Goal: Task Accomplishment & Management: Use online tool/utility

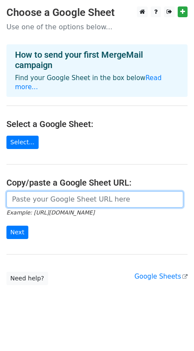
click at [54, 191] on input "url" at bounding box center [94, 199] width 177 height 16
paste input "https://docs.google.com/spreadsheets/d/1vSkdfuidNKj5bbpMXA4GjUDuHqO9ibI7wzz-HLl…"
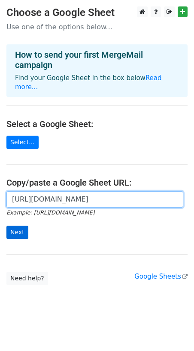
type input "https://docs.google.com/spreadsheets/d/1vSkdfuidNKj5bbpMXA4GjUDuHqO9ibI7wzz-HLl…"
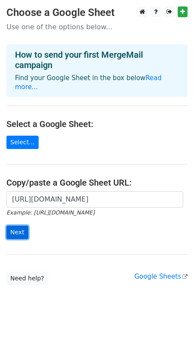
scroll to position [0, 0]
click at [15, 227] on input "Next" at bounding box center [17, 231] width 22 height 13
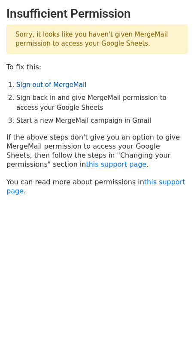
click at [49, 83] on link "Sign out of MergeMail" at bounding box center [51, 85] width 70 height 8
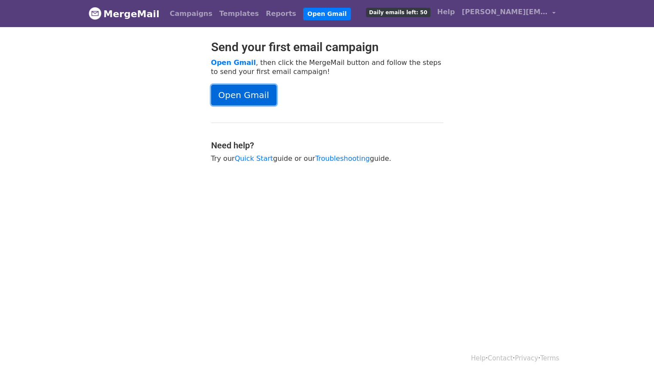
click at [238, 97] on link "Open Gmail" at bounding box center [243, 95] width 65 height 21
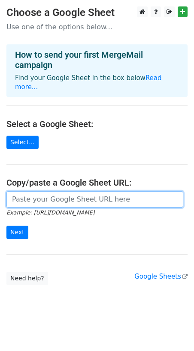
click at [96, 191] on input "url" at bounding box center [94, 199] width 177 height 16
paste input "https://docs.google.com/spreadsheets/d/1vSkdfuidNKj5bbpMXA4GjUDuHqO9ibI7wzz-HLl…"
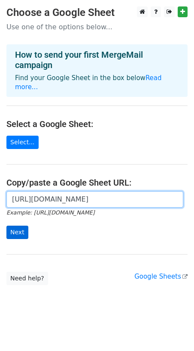
type input "https://docs.google.com/spreadsheets/d/1vSkdfuidNKj5bbpMXA4GjUDuHqO9ibI7wzz-HLl…"
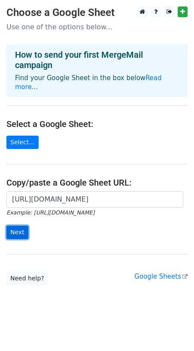
click at [21, 225] on input "Next" at bounding box center [17, 231] width 22 height 13
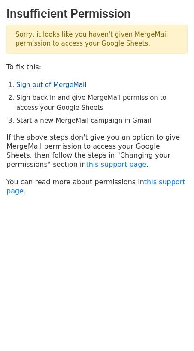
click at [65, 86] on link "Sign out of MergeMail" at bounding box center [51, 85] width 70 height 8
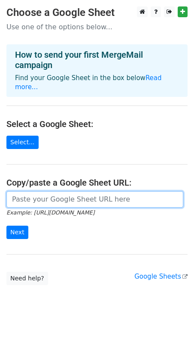
drag, startPoint x: 66, startPoint y: 192, endPoint x: 61, endPoint y: 188, distance: 6.2
click at [66, 192] on input "url" at bounding box center [94, 199] width 177 height 16
paste input "[URL][DOMAIN_NAME]"
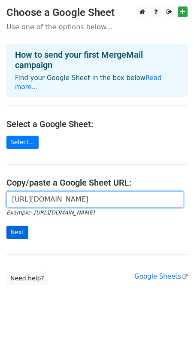
type input "[URL][DOMAIN_NAME]"
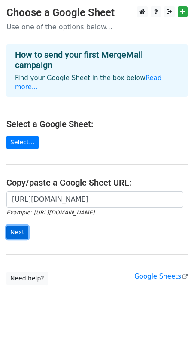
scroll to position [0, 0]
click at [16, 226] on input "Next" at bounding box center [17, 231] width 22 height 13
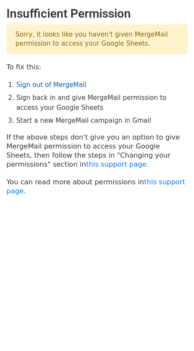
click at [52, 87] on link "Sign out of MergeMail" at bounding box center [51, 85] width 70 height 8
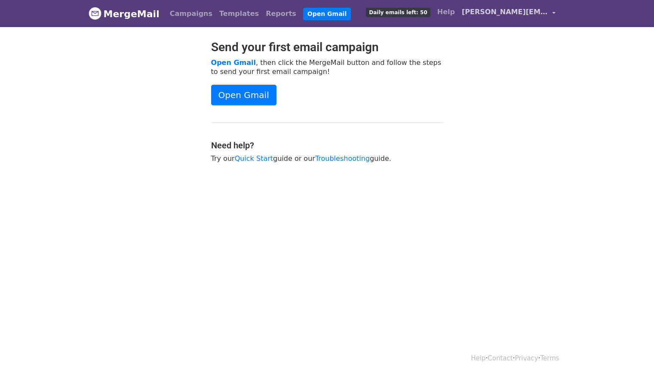
click at [550, 7] on link "ujjayan.aavhan@gmail.com" at bounding box center [509, 13] width 101 height 20
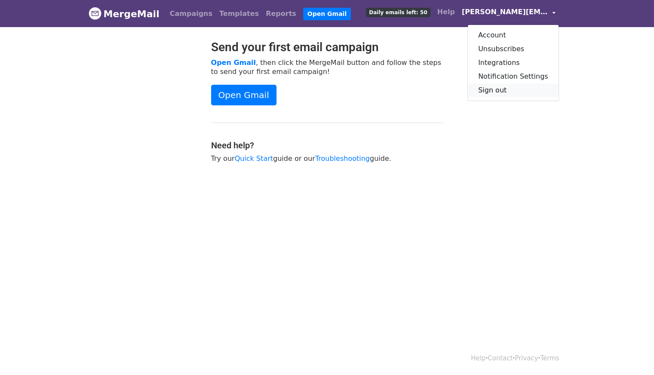
click at [518, 91] on link "Sign out" at bounding box center [513, 90] width 91 height 14
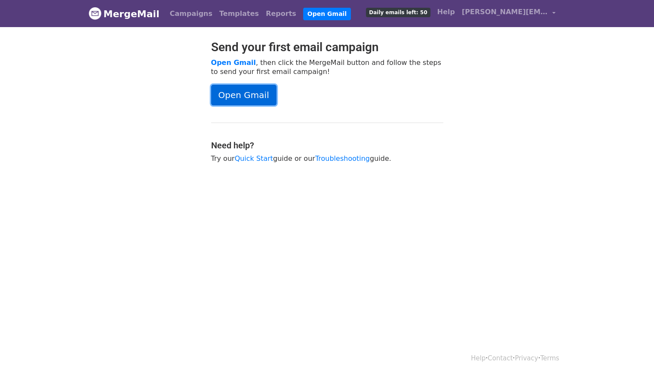
click at [251, 99] on link "Open Gmail" at bounding box center [243, 95] width 65 height 21
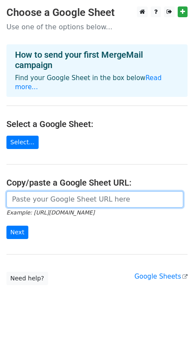
click at [31, 193] on input "url" at bounding box center [94, 199] width 177 height 16
paste input "https://docs.google.com/spreadsheets/d/1vSkdfuidNKj5bbpMXA4GjUDuHqO9ibI7wzz-HLl…"
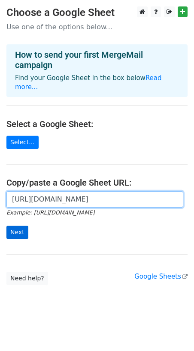
type input "https://docs.google.com/spreadsheets/d/1vSkdfuidNKj5bbpMXA4GjUDuHqO9ibI7wzz-HLl…"
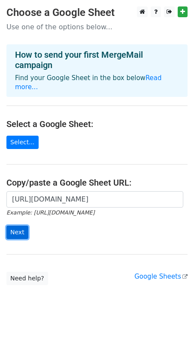
scroll to position [0, 0]
click at [12, 225] on input "Next" at bounding box center [17, 231] width 22 height 13
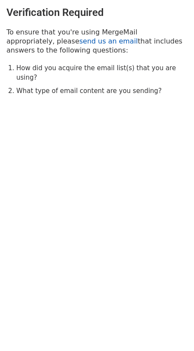
click at [80, 43] on link "send us an email" at bounding box center [109, 41] width 59 height 8
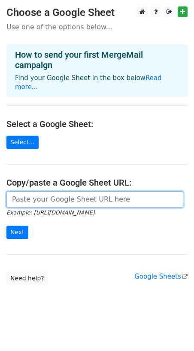
click at [35, 195] on input "url" at bounding box center [94, 199] width 177 height 16
paste input "https://docs.google.com/spreadsheets/d/1vSkdfuidNKj5bbpMXA4GjUDuHqO9ibI7wzz-HLl…"
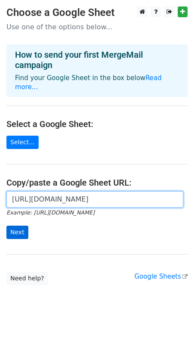
type input "https://docs.google.com/spreadsheets/d/1vSkdfuidNKj5bbpMXA4GjUDuHqO9ibI7wzz-HLl…"
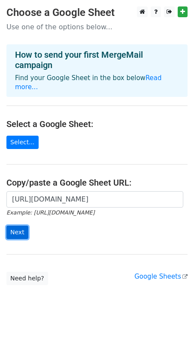
scroll to position [0, 0]
click at [19, 225] on input "Next" at bounding box center [17, 231] width 22 height 13
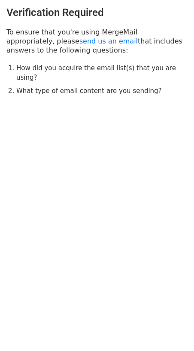
drag, startPoint x: 58, startPoint y: 43, endPoint x: 43, endPoint y: 48, distance: 15.4
drag, startPoint x: 43, startPoint y: 48, endPoint x: 55, endPoint y: 42, distance: 13.3
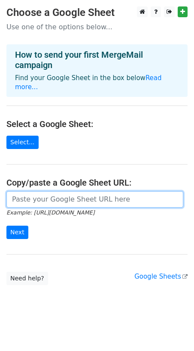
drag, startPoint x: 52, startPoint y: 188, endPoint x: 5, endPoint y: 166, distance: 51.8
click at [52, 191] on input "url" at bounding box center [94, 199] width 177 height 16
paste input "[URL][DOMAIN_NAME]"
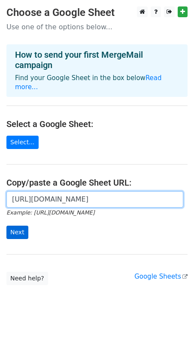
type input "[URL][DOMAIN_NAME]"
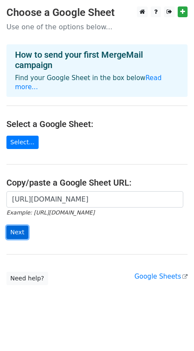
scroll to position [0, 0]
click at [17, 225] on input "Next" at bounding box center [17, 231] width 22 height 13
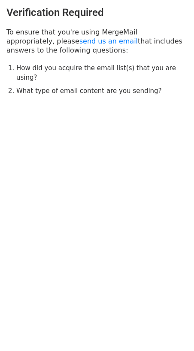
click at [71, 124] on body "Verification Required To ensure that you're using MergeMail appropriately, plea…" at bounding box center [97, 68] width 194 height 137
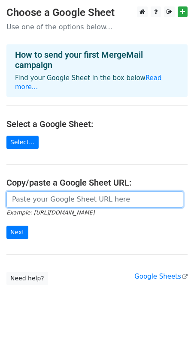
click at [29, 191] on input "url" at bounding box center [94, 199] width 177 height 16
paste input "https://docs.google.com/spreadsheets/d/1vSkdfuidNKj5bbpMXA4GjUDuHqO9ibI7wzz-HLl…"
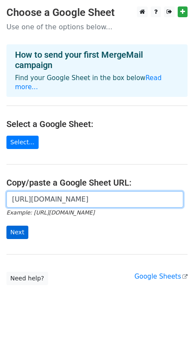
type input "https://docs.google.com/spreadsheets/d/1vSkdfuidNKj5bbpMXA4GjUDuHqO9ibI7wzz-HLl…"
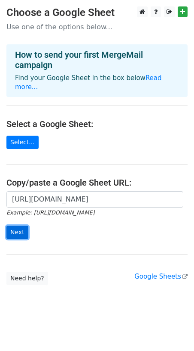
scroll to position [0, 0]
click at [16, 225] on input "Next" at bounding box center [17, 231] width 22 height 13
